Goal: Obtain resource: Download file/media

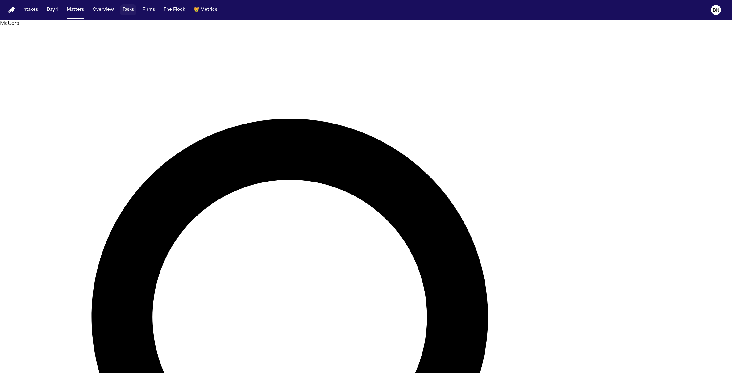
click at [121, 11] on button "Tasks" at bounding box center [128, 9] width 16 height 11
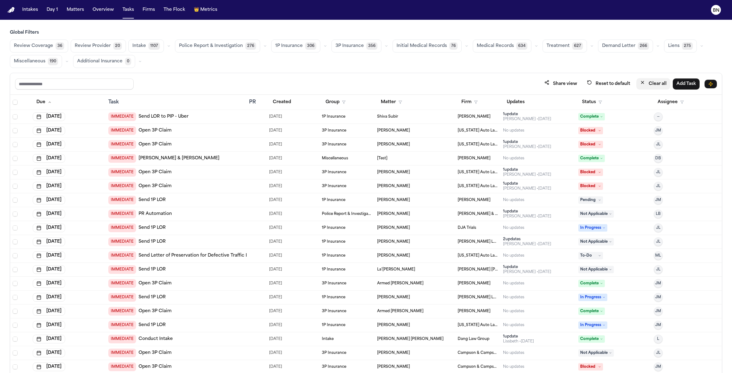
click at [644, 85] on icon "button" at bounding box center [642, 82] width 5 height 5
click at [578, 101] on button "Status" at bounding box center [591, 102] width 27 height 11
click at [420, 75] on div "Share view Reset to default Clear all Add Task Due Task PR Created Group Matter…" at bounding box center [366, 236] width 712 height 327
click at [462, 104] on button "Firm" at bounding box center [470, 102] width 24 height 11
click at [486, 117] on input "text" at bounding box center [500, 119] width 84 height 11
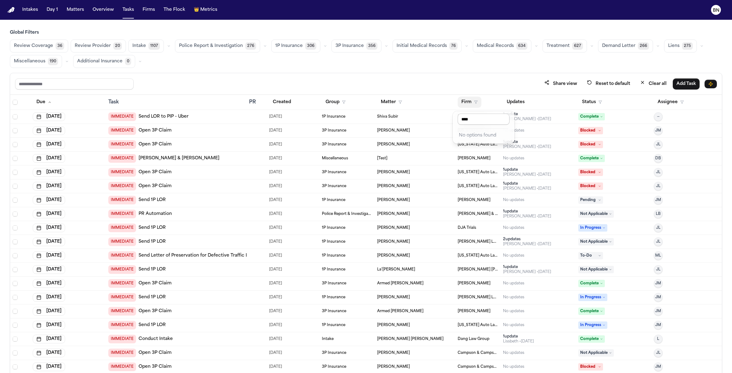
type input "*****"
click at [465, 120] on input "*****" at bounding box center [484, 119] width 52 height 11
click at [521, 102] on button "Updates" at bounding box center [515, 102] width 25 height 11
click at [463, 103] on button "Firm" at bounding box center [470, 102] width 24 height 11
click at [472, 121] on td "[PERSON_NAME]" at bounding box center [477, 117] width 45 height 14
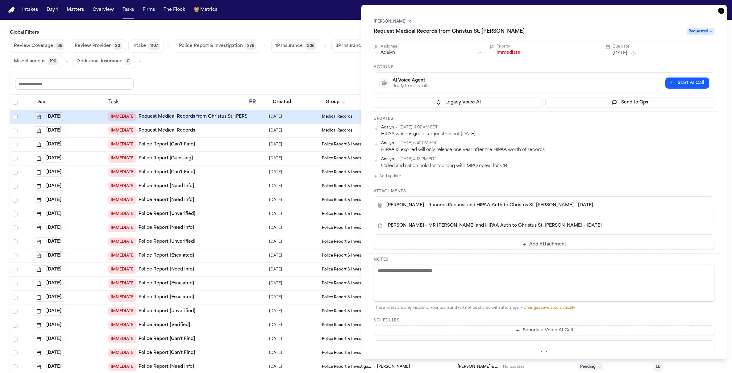
click at [331, 86] on div "Share view Reset to default Clear all Add Task" at bounding box center [366, 83] width 702 height 11
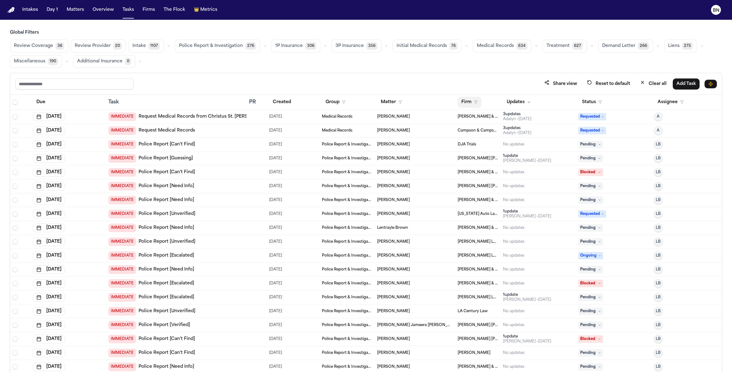
click at [474, 102] on icon "button" at bounding box center [476, 102] width 4 height 4
click at [482, 119] on input "text" at bounding box center [500, 119] width 84 height 11
type input "**"
click at [474, 104] on icon "button" at bounding box center [476, 102] width 4 height 4
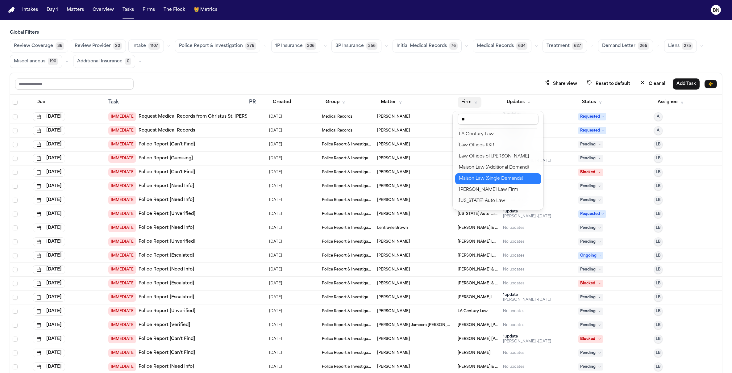
scroll to position [190, 0]
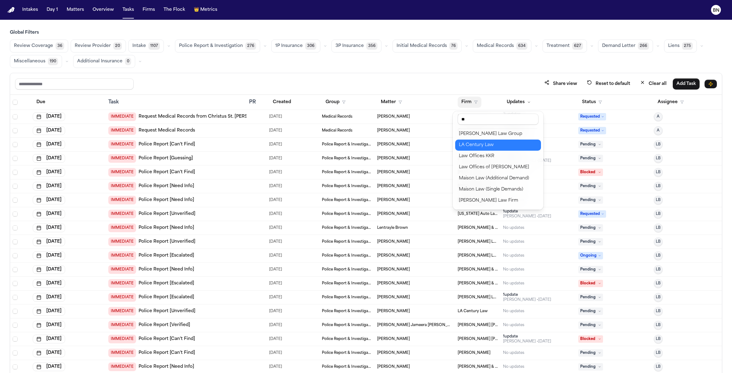
click at [487, 145] on div "LA Century Law" at bounding box center [498, 144] width 78 height 7
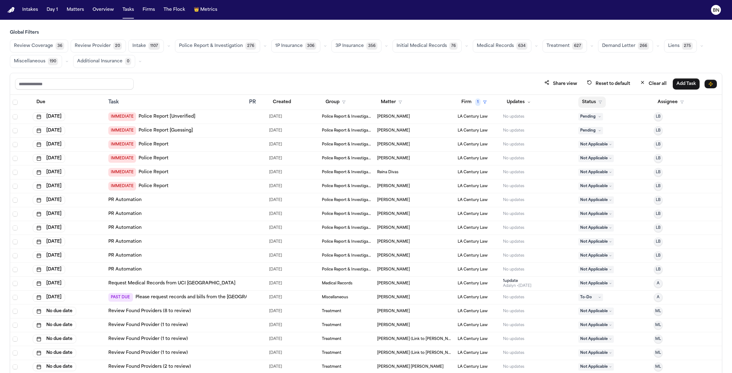
click at [585, 101] on button "Status" at bounding box center [591, 102] width 27 height 11
click at [15, 103] on span "Select all" at bounding box center [15, 102] width 5 height 5
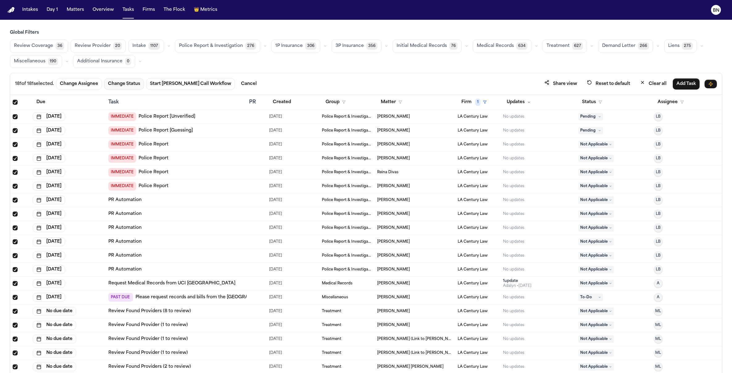
click at [118, 86] on button "Change Status" at bounding box center [124, 83] width 40 height 11
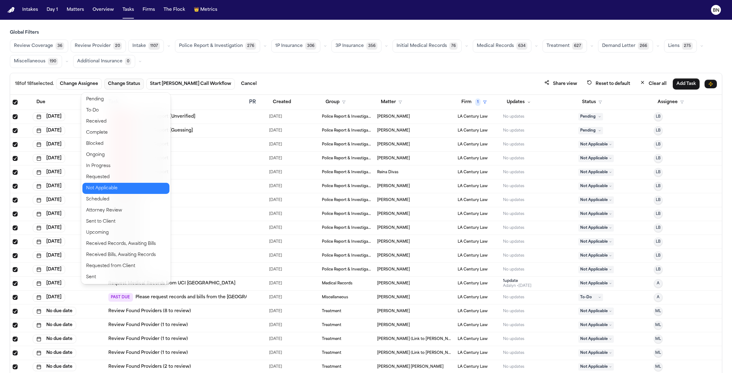
click at [120, 184] on button "Not Applicable" at bounding box center [125, 188] width 87 height 11
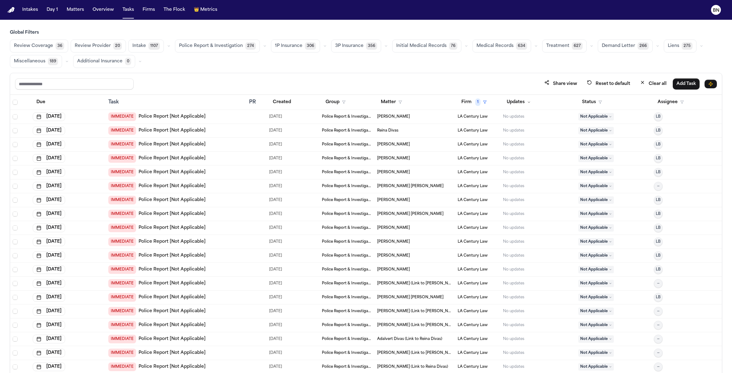
click at [168, 75] on div "Share view Reset to default Clear all Add Task" at bounding box center [366, 84] width 712 height 22
click at [323, 47] on icon "button" at bounding box center [325, 46] width 4 height 4
click at [263, 44] on icon "button" at bounding box center [265, 46] width 4 height 4
click at [211, 76] on span "Police Report Escalation" at bounding box center [206, 74] width 54 height 6
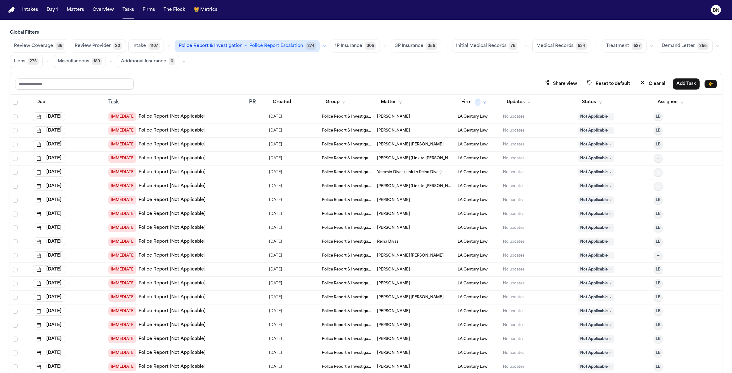
click at [199, 73] on div "Share view Reset to default Clear all Add Task" at bounding box center [366, 84] width 712 height 22
click at [657, 80] on button "Clear all" at bounding box center [654, 83] width 34 height 11
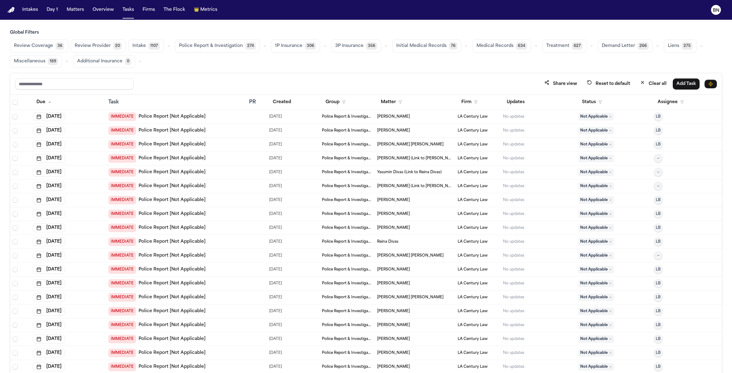
click at [263, 46] on icon "button" at bounding box center [265, 46] width 4 height 4
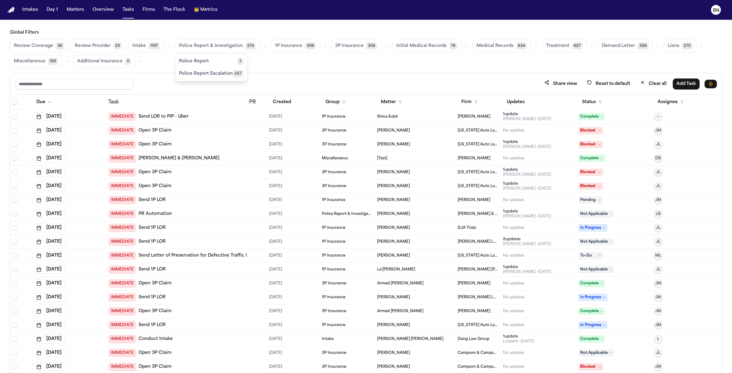
click at [206, 76] on span "Police Report Escalation" at bounding box center [206, 74] width 54 height 6
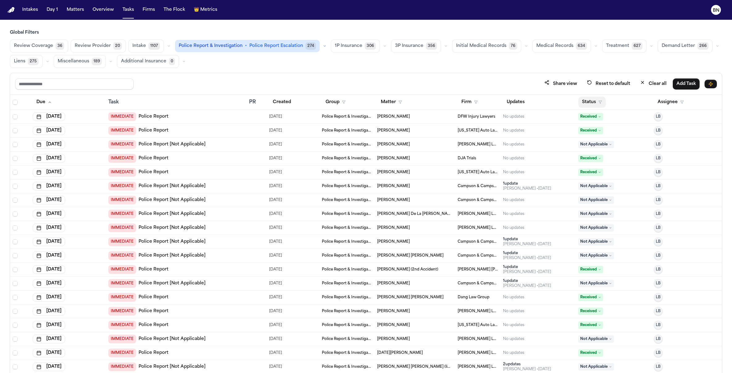
click at [584, 105] on button "Status" at bounding box center [591, 102] width 27 height 11
click at [584, 139] on button "Active" at bounding box center [586, 141] width 17 height 8
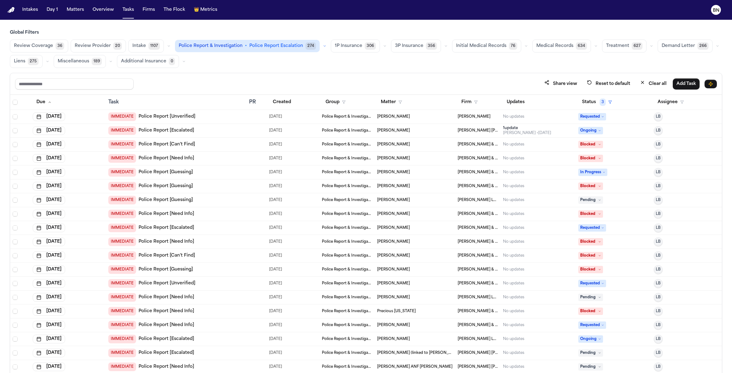
drag, startPoint x: 354, startPoint y: 76, endPoint x: 386, endPoint y: 150, distance: 81.0
click at [353, 76] on div "Share view Reset to default Clear all Add Task" at bounding box center [366, 84] width 712 height 22
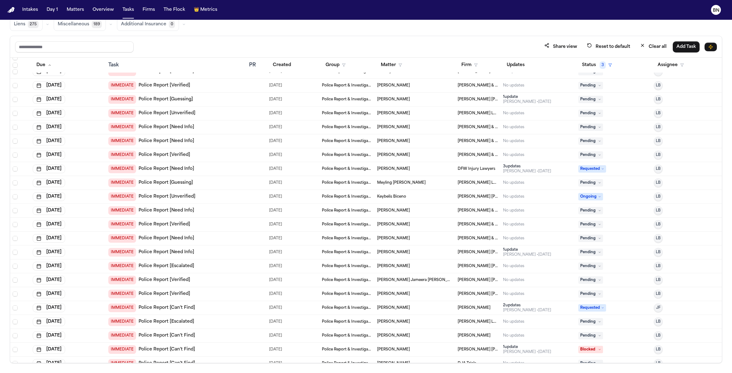
scroll to position [920, 0]
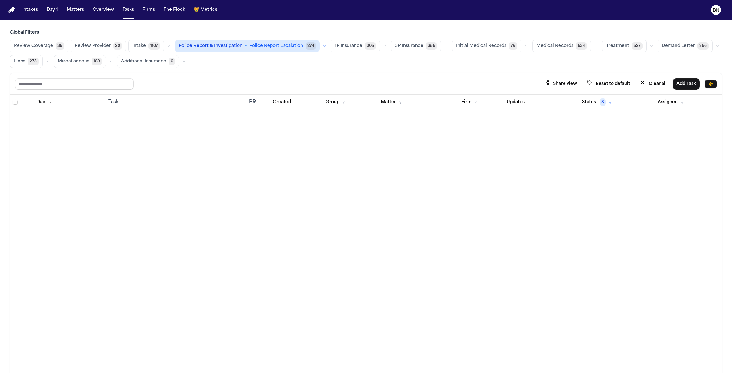
scroll to position [920, 0]
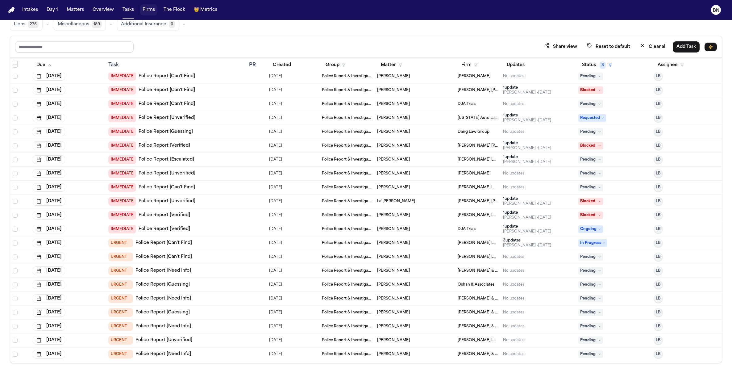
click at [148, 10] on button "Firms" at bounding box center [148, 9] width 17 height 11
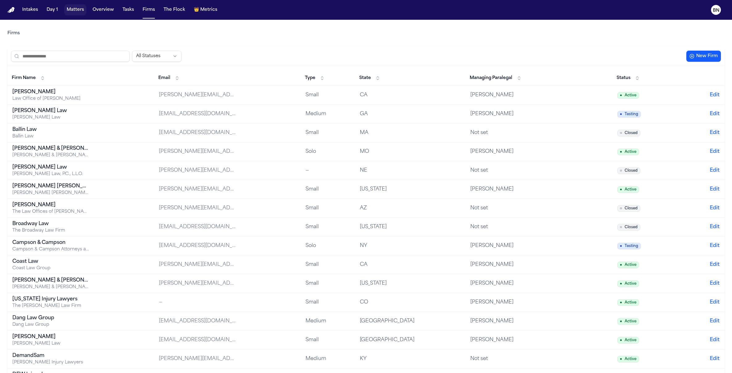
click at [68, 12] on button "Matters" at bounding box center [75, 9] width 22 height 11
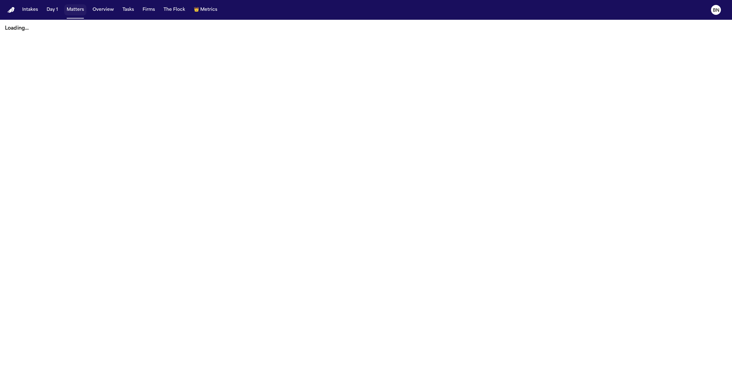
click at [67, 8] on button "Matters" at bounding box center [75, 9] width 22 height 11
click at [72, 11] on button "Matters" at bounding box center [75, 9] width 22 height 11
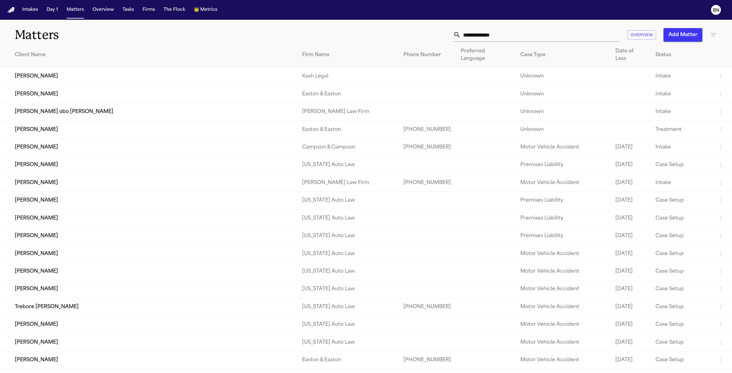
click at [717, 34] on div "Matters Overview Add Matter" at bounding box center [366, 31] width 732 height 23
click at [716, 34] on icon "button" at bounding box center [713, 34] width 7 height 7
type input "****"
click at [651, 84] on li "[PERSON_NAME] Law Firm" at bounding box center [680, 81] width 88 height 7
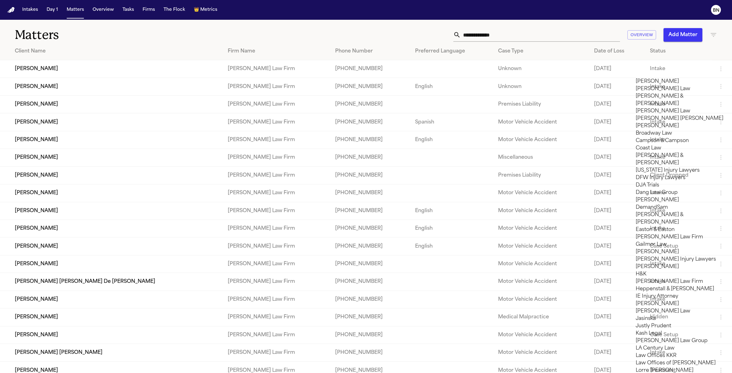
scroll to position [324, 0]
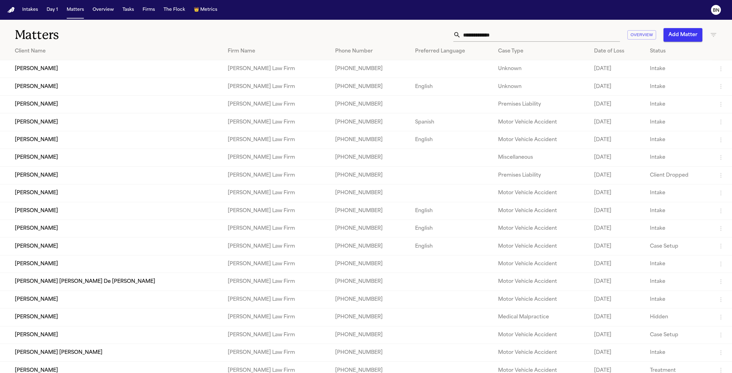
click at [279, 373] on div at bounding box center [366, 373] width 732 height 0
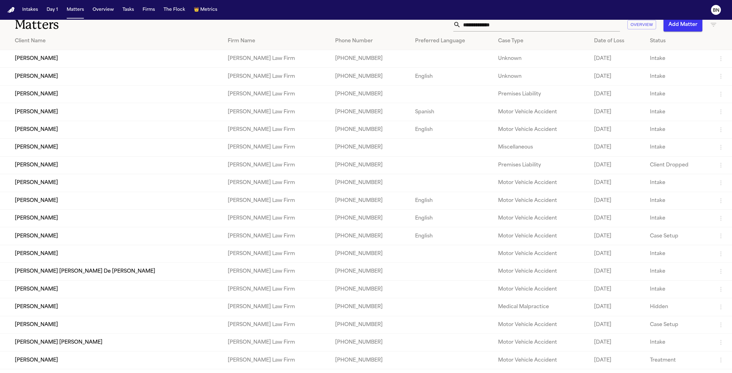
scroll to position [26, 0]
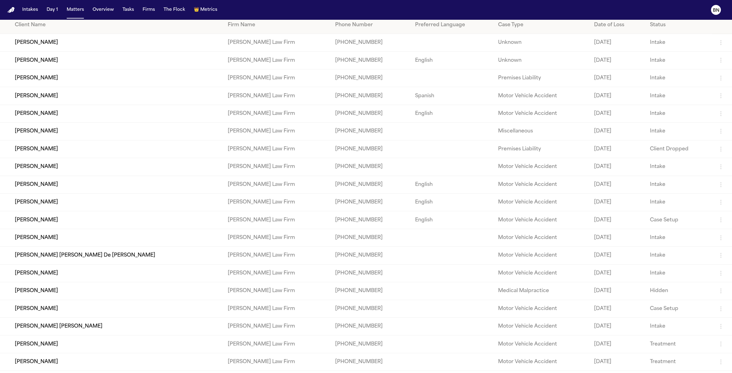
click at [132, 134] on td "[PERSON_NAME]" at bounding box center [111, 132] width 223 height 18
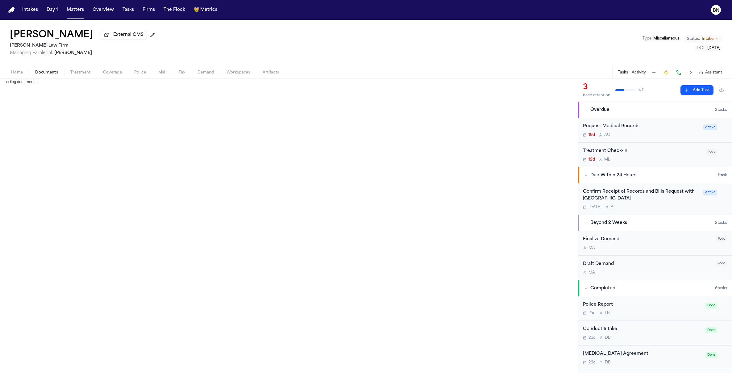
click at [38, 71] on span "Documents" at bounding box center [46, 72] width 23 height 5
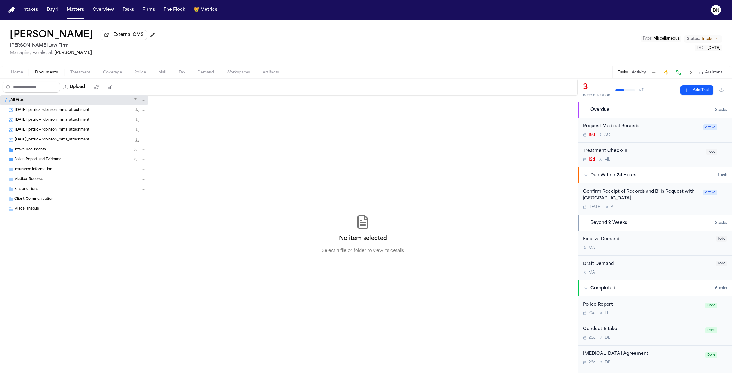
click at [64, 161] on div "Police Report and Evidence ( 1 )" at bounding box center [80, 160] width 132 height 6
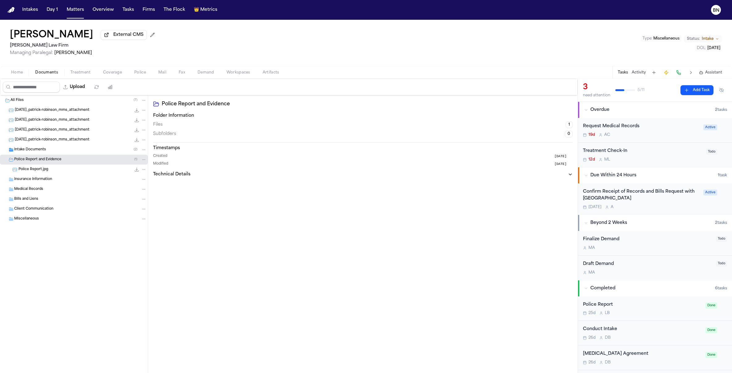
click at [66, 169] on div "Police Report.jpg 463.7 KB • JPG" at bounding box center [83, 169] width 128 height 6
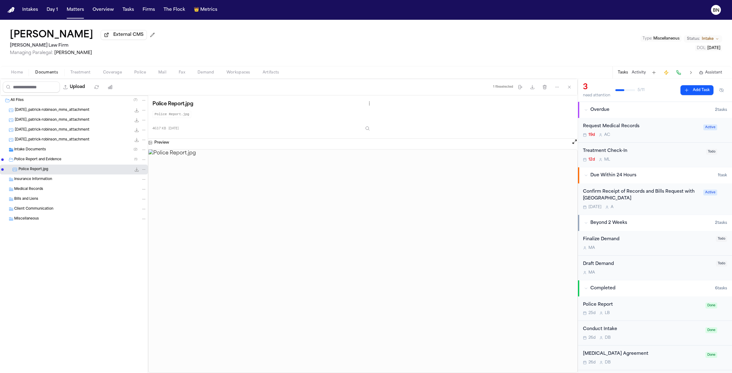
click at [386, 194] on img at bounding box center [362, 260] width 429 height 223
click at [574, 140] on button at bounding box center [575, 143] width 6 height 8
click at [574, 143] on button "Open preview" at bounding box center [575, 142] width 6 height 6
click at [528, 88] on button "Download files" at bounding box center [532, 86] width 11 height 11
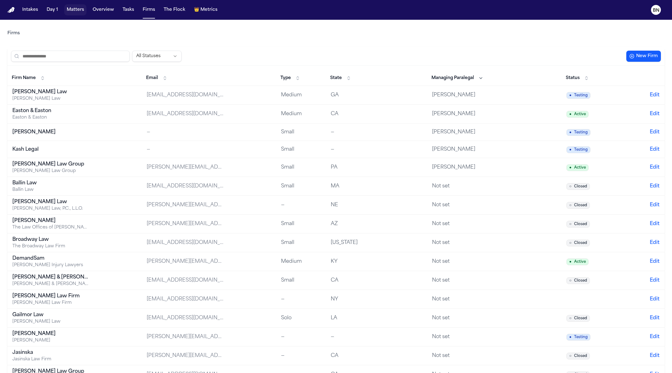
click at [71, 13] on button "Matters" at bounding box center [75, 9] width 22 height 11
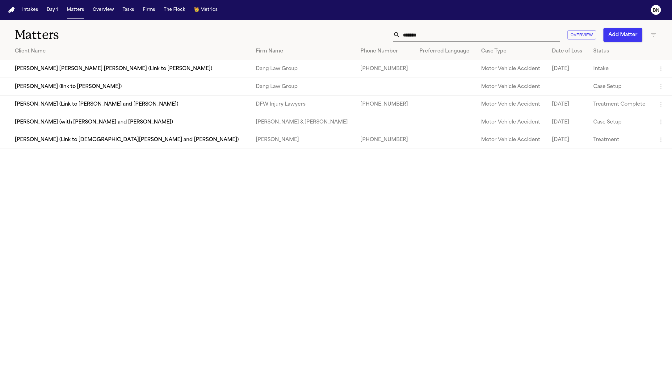
click at [423, 33] on input "*******" at bounding box center [479, 35] width 159 height 14
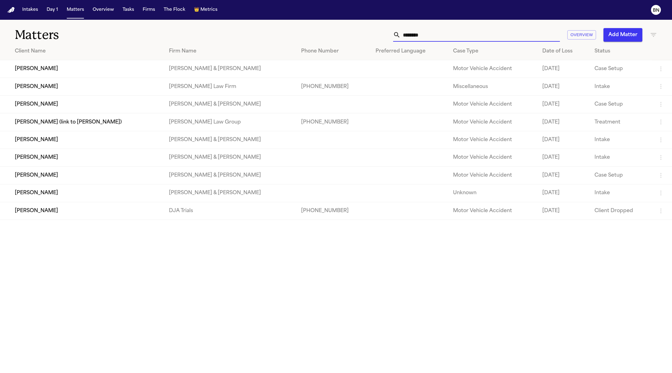
type input "********"
click at [119, 89] on td "[PERSON_NAME]" at bounding box center [82, 87] width 164 height 18
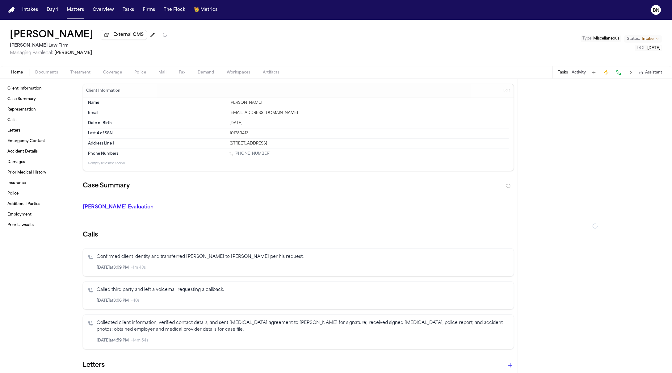
click at [47, 73] on span "Documents" at bounding box center [46, 72] width 23 height 5
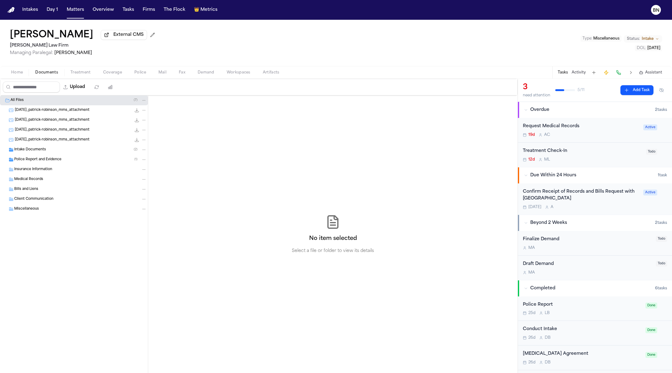
click at [53, 162] on span "Police Report and Evidence" at bounding box center [37, 159] width 47 height 5
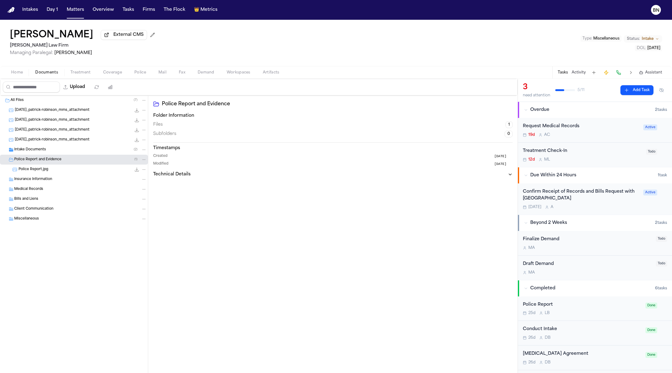
click at [61, 171] on div "Police Report.jpg 463.7 KB • JPG" at bounding box center [83, 169] width 128 height 6
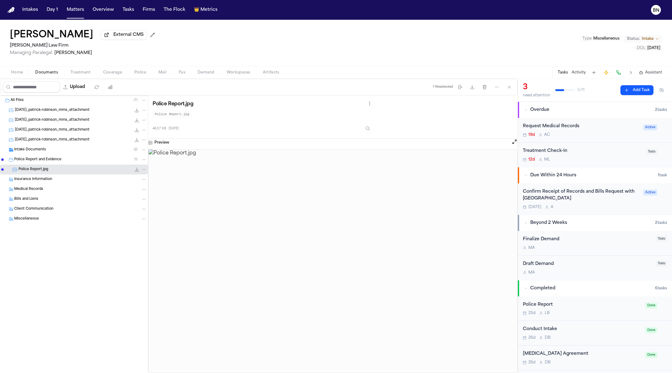
click at [137, 170] on icon "File: Police Report.jpg" at bounding box center [136, 169] width 5 height 5
click at [472, 88] on icon "button" at bounding box center [472, 87] width 5 height 5
click at [80, 12] on button "Matters" at bounding box center [75, 9] width 22 height 11
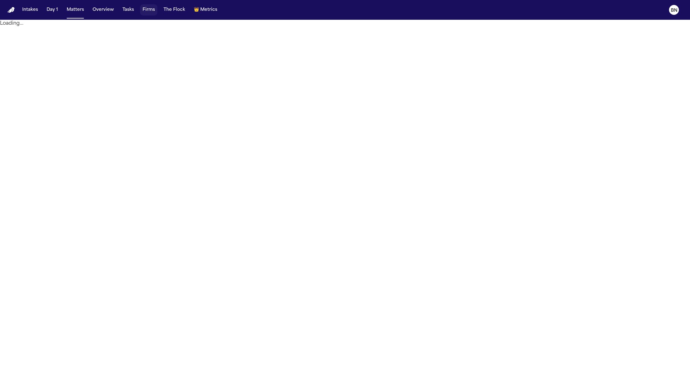
click at [140, 11] on button "Firms" at bounding box center [148, 9] width 17 height 11
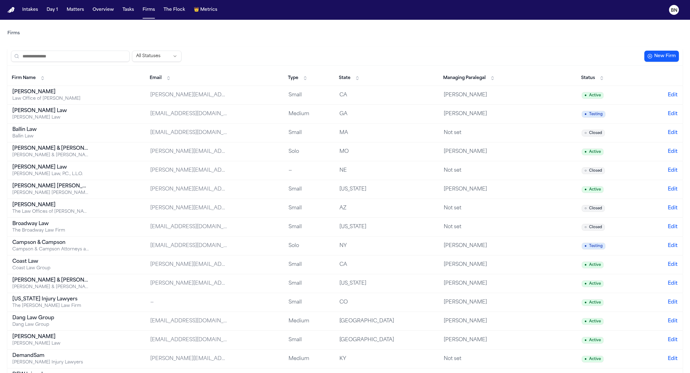
click at [84, 50] on div "All Statuses New Firm" at bounding box center [344, 56] width 675 height 19
click at [83, 53] on input "search" at bounding box center [70, 56] width 119 height 11
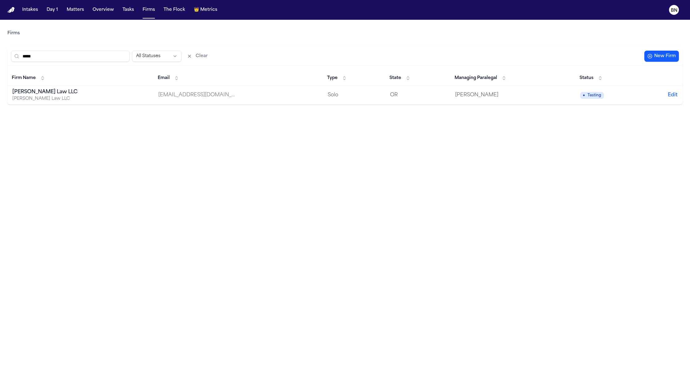
type input "*****"
click at [73, 91] on div "[PERSON_NAME] Law LLC" at bounding box center [50, 91] width 77 height 7
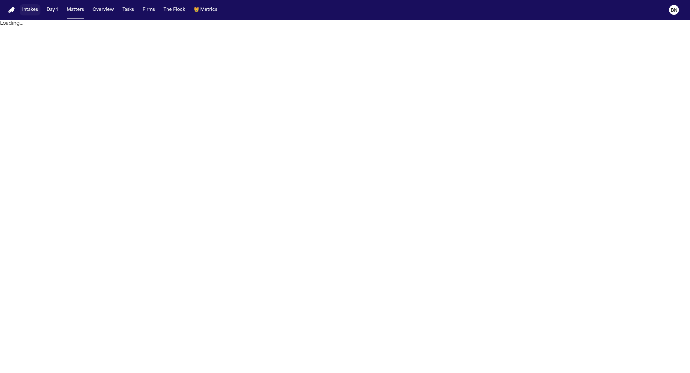
click at [29, 13] on button "Intakes" at bounding box center [30, 9] width 21 height 11
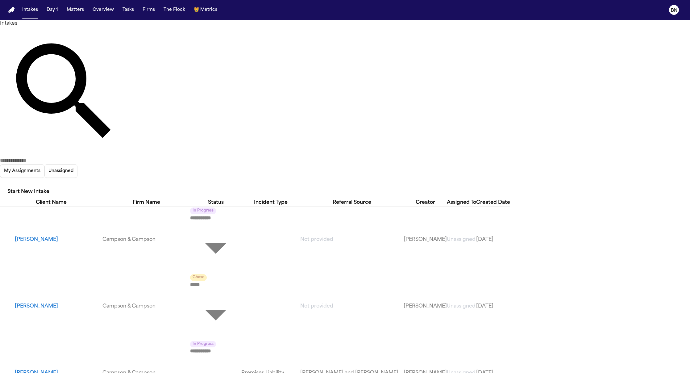
click at [49, 157] on input "text" at bounding box center [24, 160] width 49 height 7
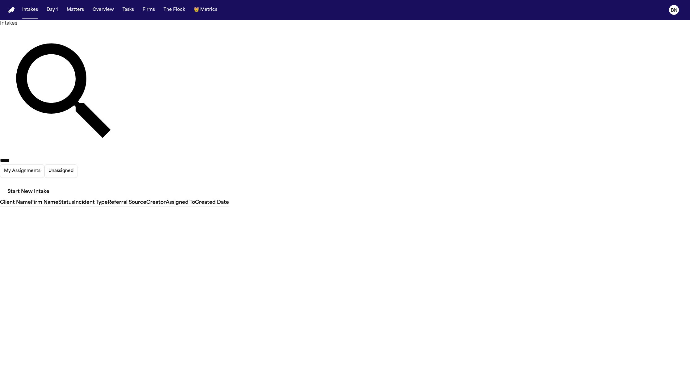
click at [0, 183] on icon "button" at bounding box center [0, 183] width 0 height 0
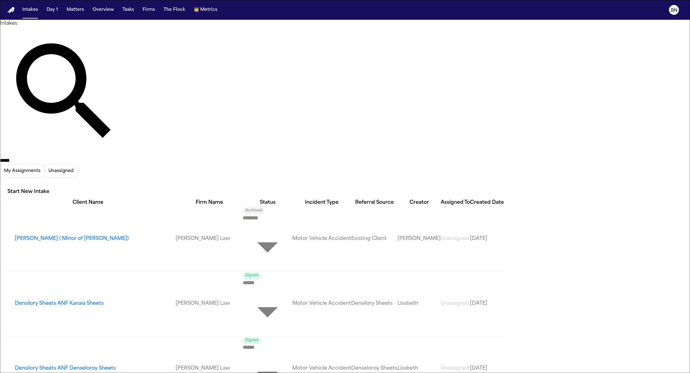
click at [470, 373] on div at bounding box center [345, 373] width 690 height 0
click at [49, 157] on input "****" at bounding box center [24, 160] width 49 height 7
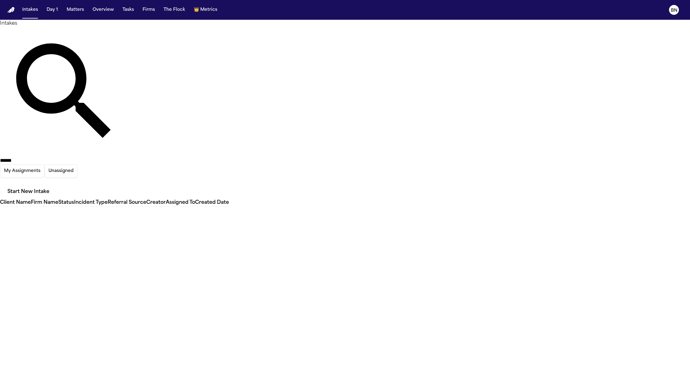
type input "******"
